Goal: Find specific page/section: Find specific page/section

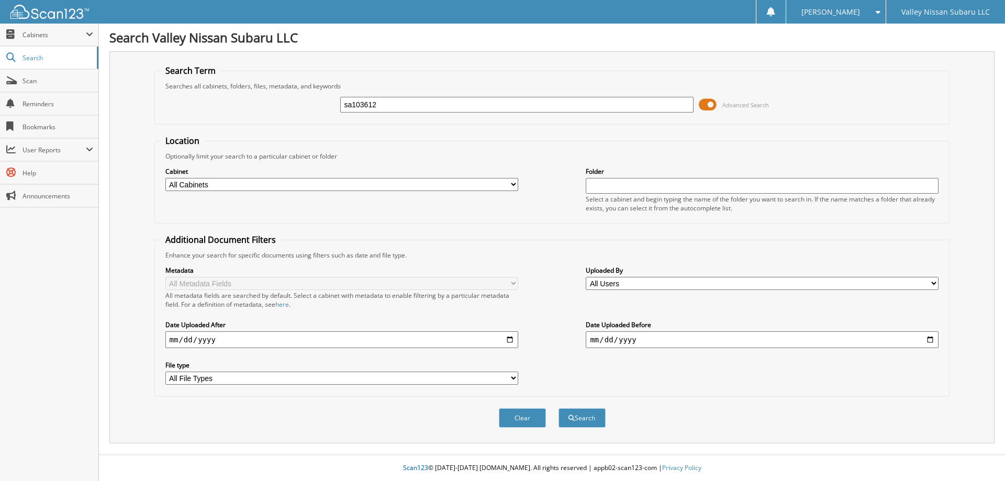
type input "sa103612"
click at [559, 408] on button "Search" at bounding box center [582, 417] width 47 height 19
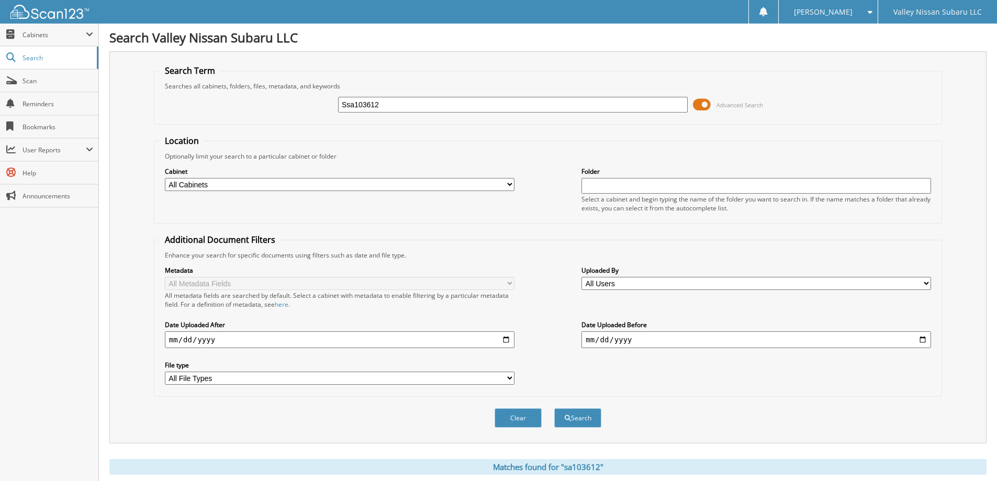
type input "sa103612"
click at [554, 408] on button "Search" at bounding box center [577, 417] width 47 height 19
click at [376, 102] on input "sa103612" at bounding box center [513, 105] width 350 height 16
type input "s"
type input "SA103612"
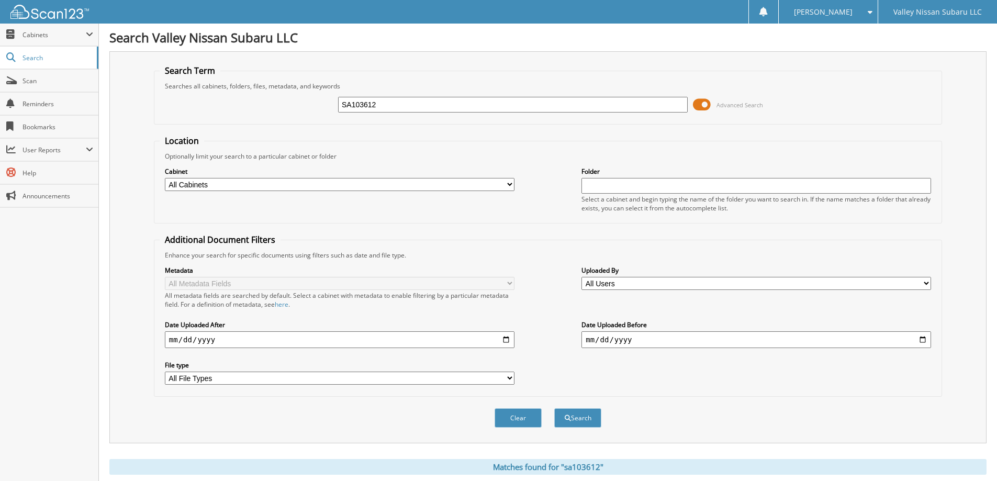
click at [554, 408] on button "Search" at bounding box center [577, 417] width 47 height 19
click at [23, 76] on span "Scan" at bounding box center [58, 80] width 71 height 9
